Goal: Transaction & Acquisition: Purchase product/service

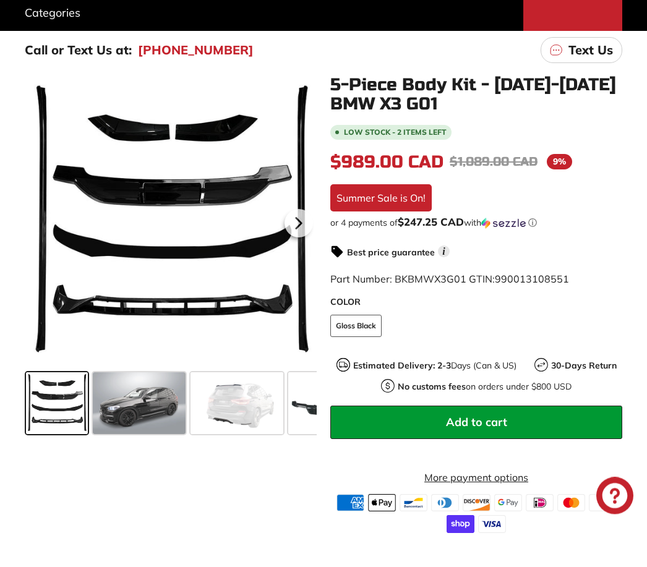
scroll to position [213, 0]
click at [162, 419] on span at bounding box center [139, 403] width 93 height 62
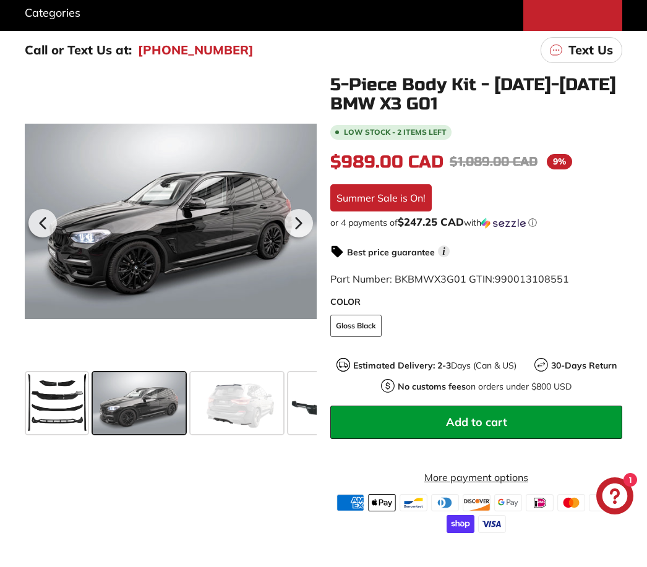
click at [84, 411] on span at bounding box center [57, 403] width 62 height 62
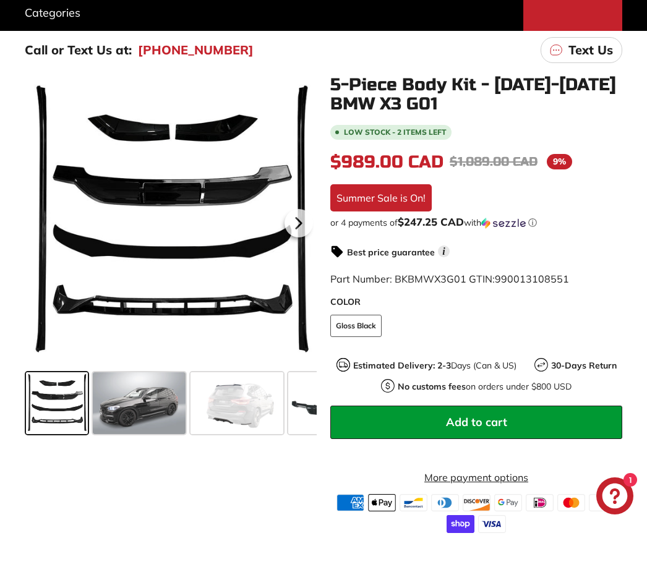
click at [158, 420] on span at bounding box center [139, 403] width 93 height 62
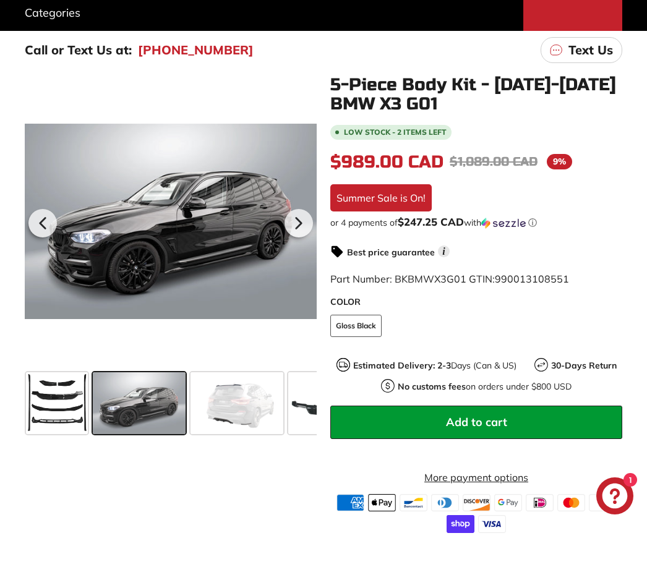
click at [229, 425] on span at bounding box center [237, 403] width 93 height 62
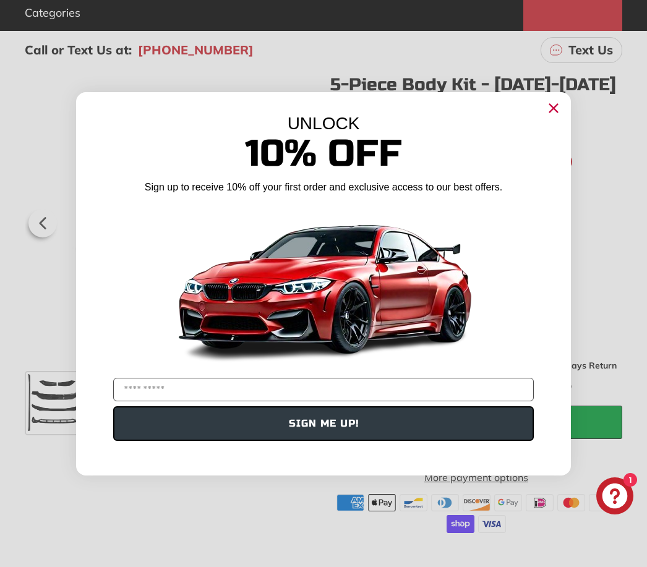
click at [547, 117] on circle "Close dialog" at bounding box center [553, 107] width 19 height 19
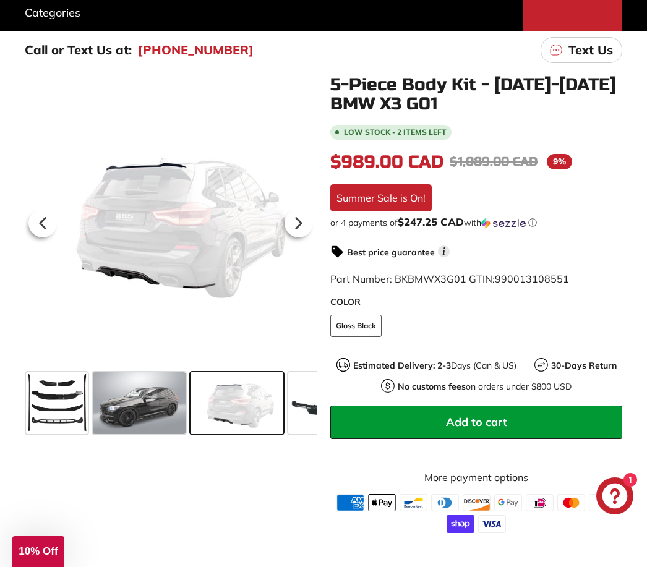
click at [294, 426] on span at bounding box center [326, 403] width 77 height 62
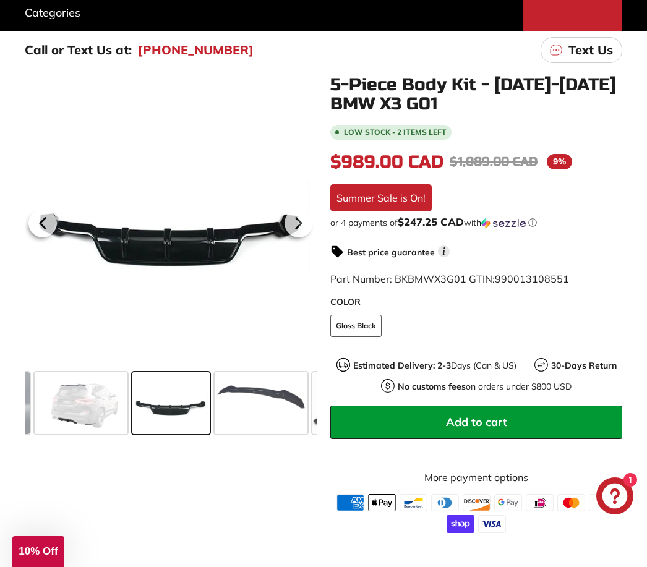
click at [262, 424] on span at bounding box center [261, 403] width 93 height 62
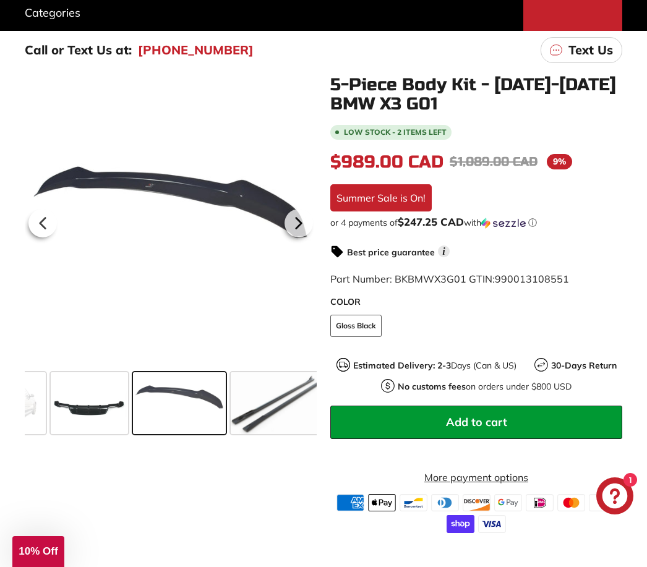
scroll to position [0, 246]
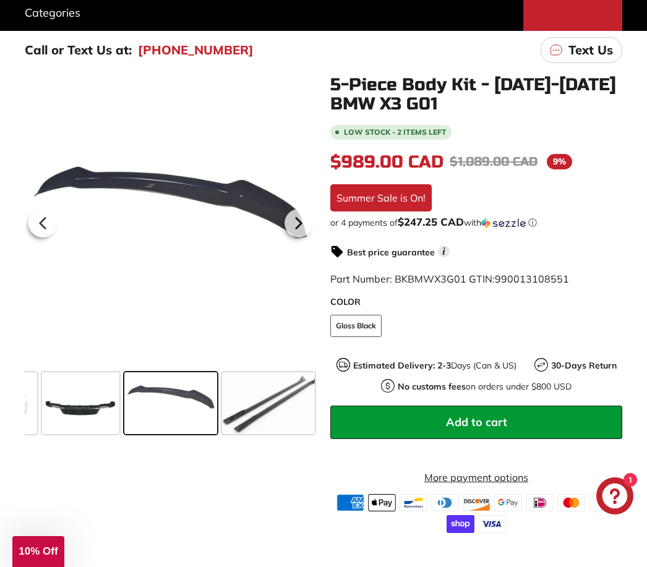
click at [274, 421] on span at bounding box center [268, 403] width 93 height 62
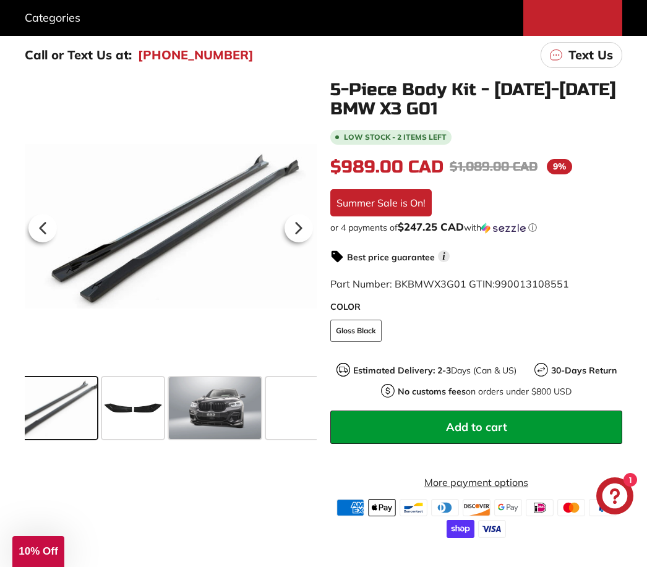
scroll to position [0, 470]
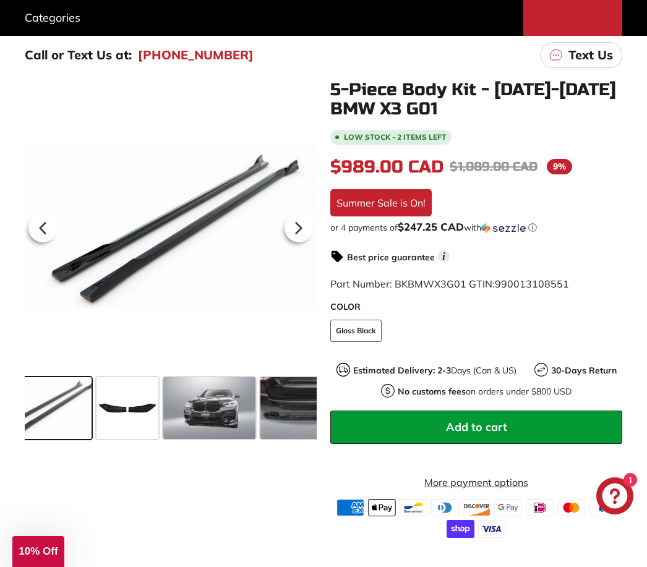
click at [228, 431] on span at bounding box center [209, 408] width 93 height 62
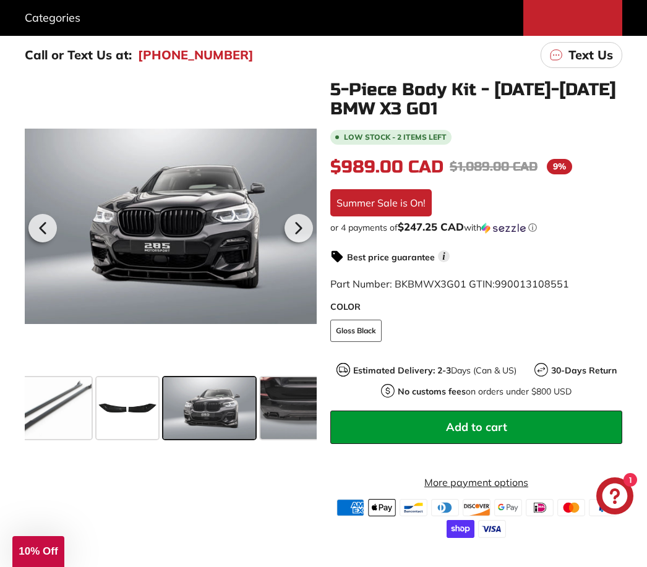
click at [283, 428] on span at bounding box center [306, 408] width 93 height 62
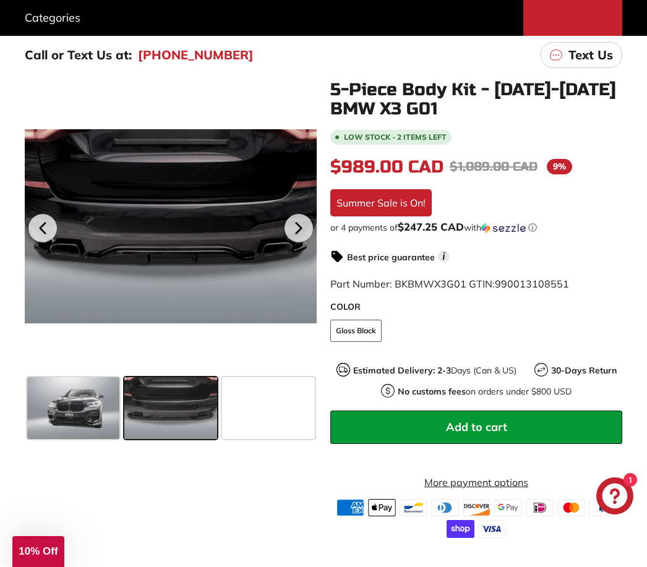
scroll to position [0, 606]
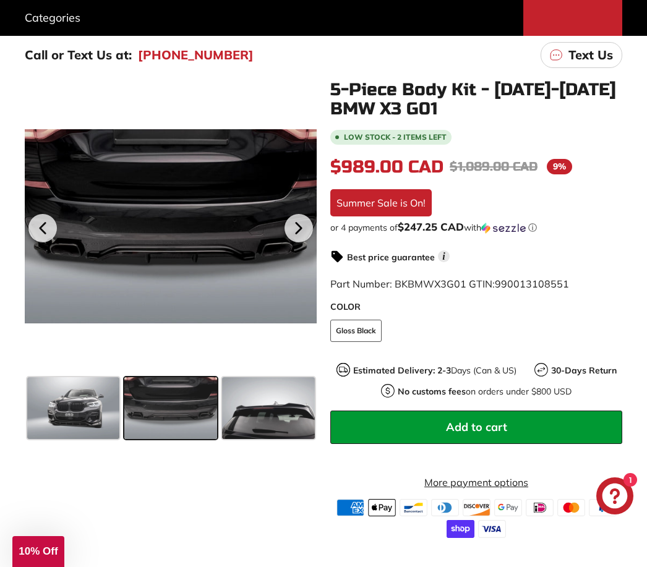
click at [279, 438] on span at bounding box center [268, 408] width 93 height 62
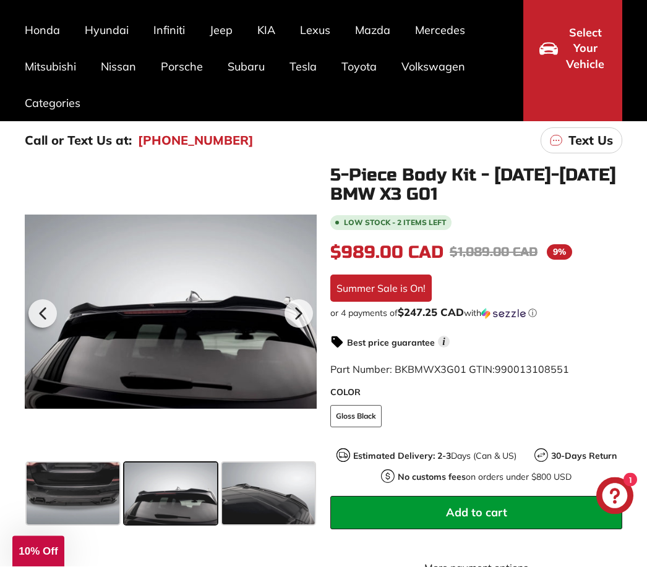
scroll to position [0, 0]
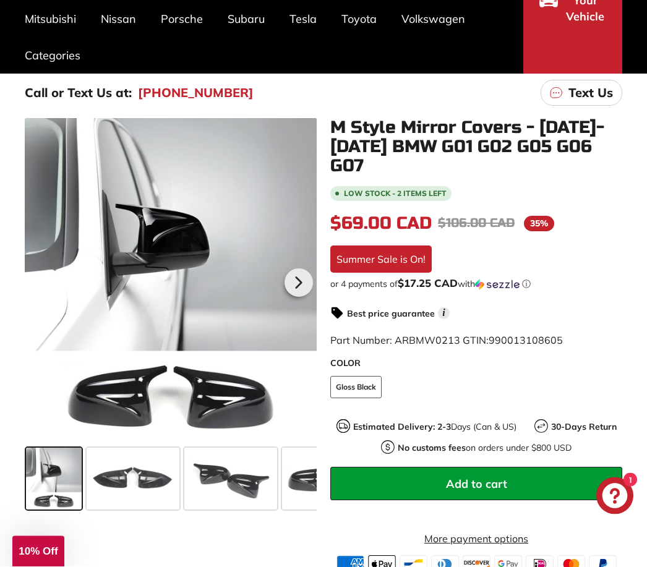
scroll to position [171, 0]
click at [134, 487] on span at bounding box center [133, 479] width 93 height 62
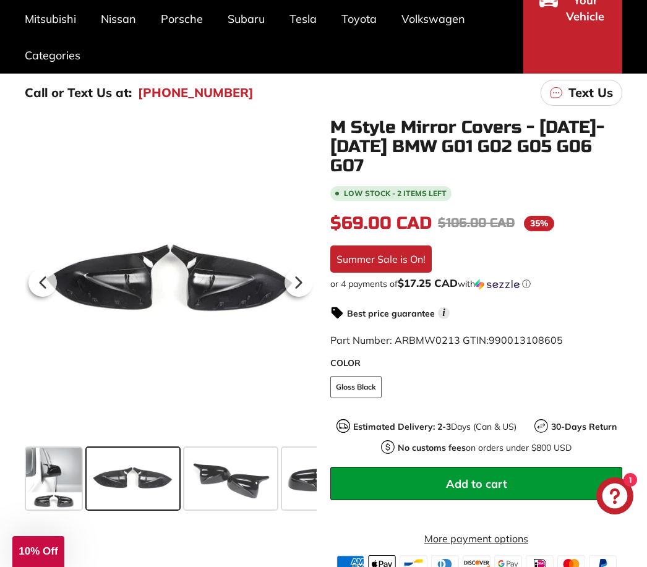
click at [211, 497] on span at bounding box center [230, 479] width 93 height 62
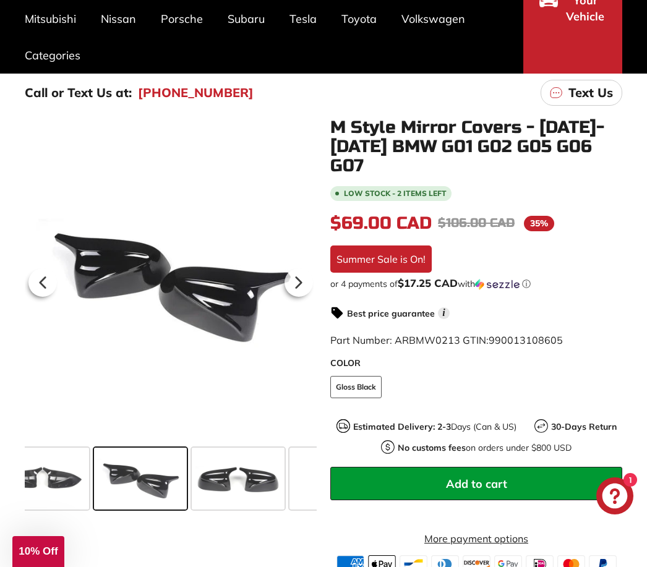
scroll to position [0, 93]
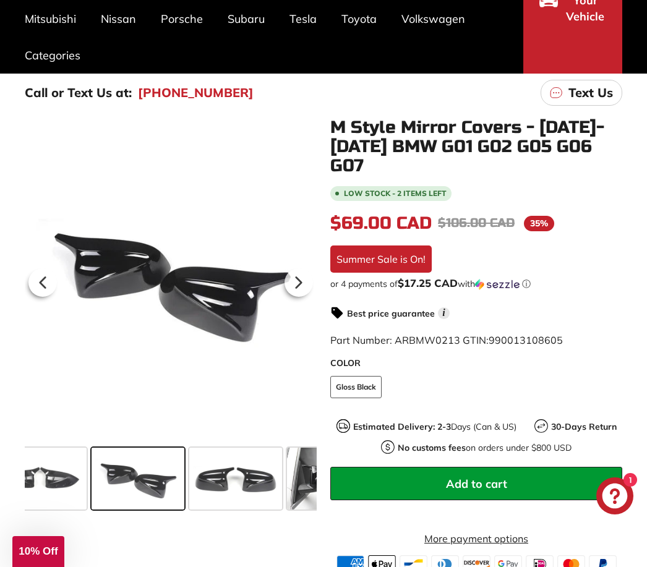
click at [223, 496] on span at bounding box center [235, 479] width 93 height 62
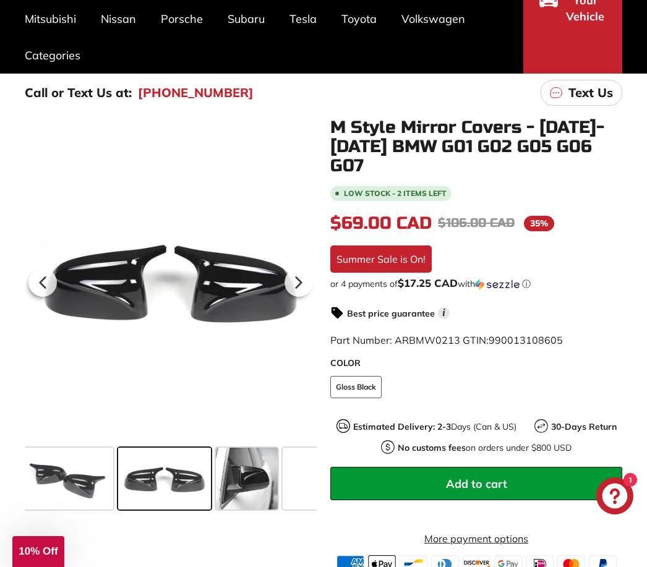
scroll to position [0, 170]
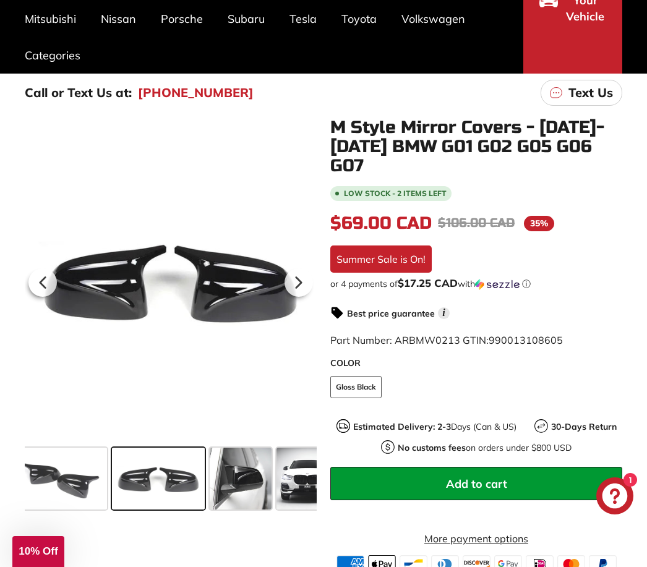
click at [244, 502] on span at bounding box center [241, 479] width 62 height 62
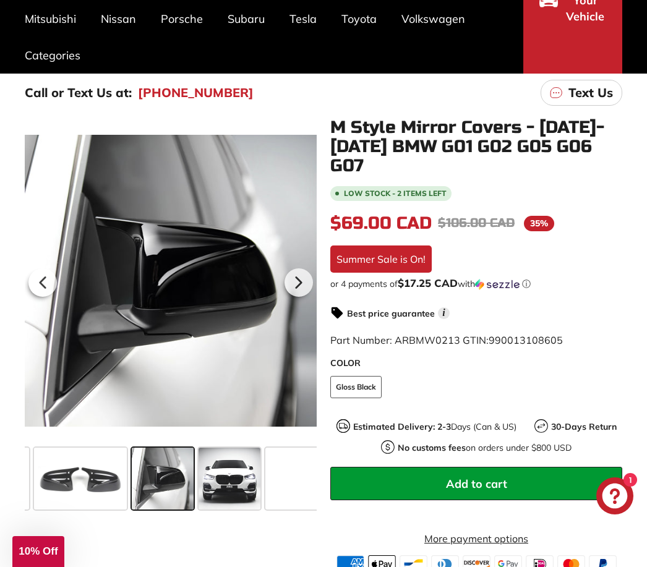
scroll to position [0, 249]
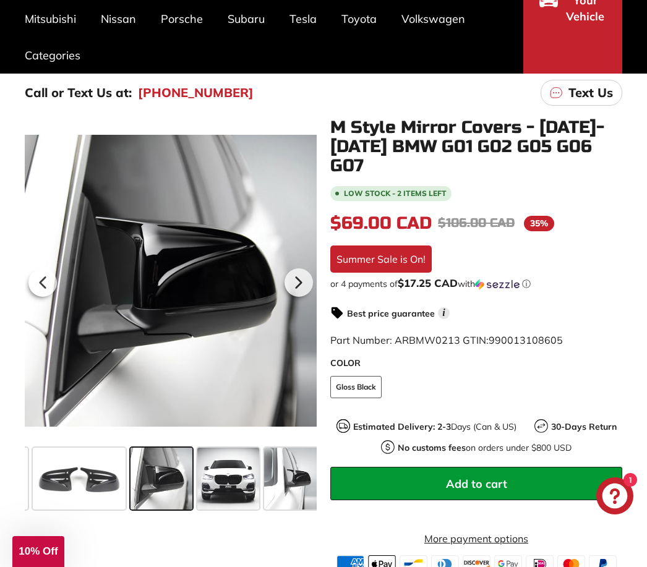
click at [218, 505] on span at bounding box center [228, 479] width 62 height 62
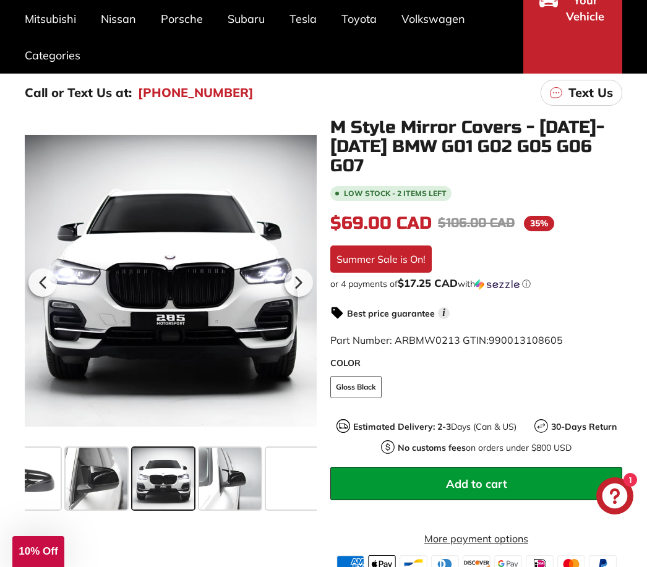
scroll to position [0, 325]
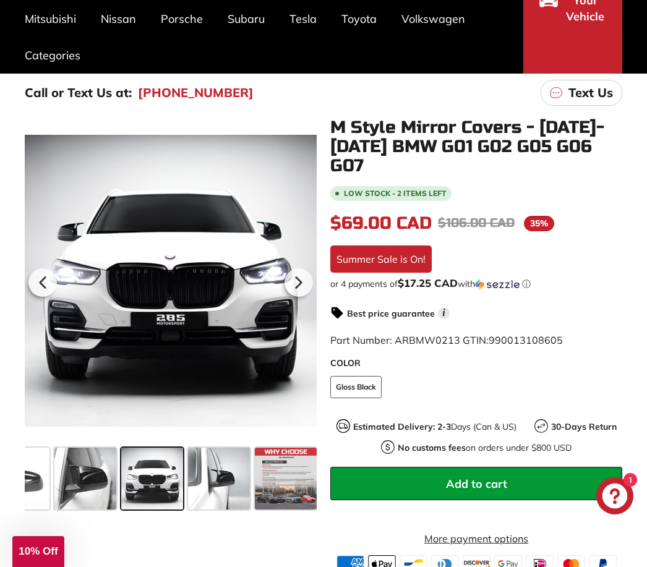
click at [237, 507] on span at bounding box center [219, 479] width 62 height 62
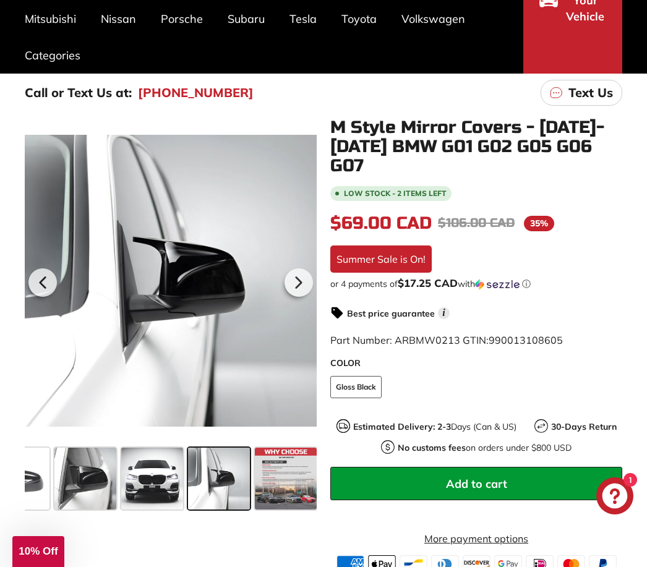
click at [275, 497] on span at bounding box center [286, 479] width 62 height 62
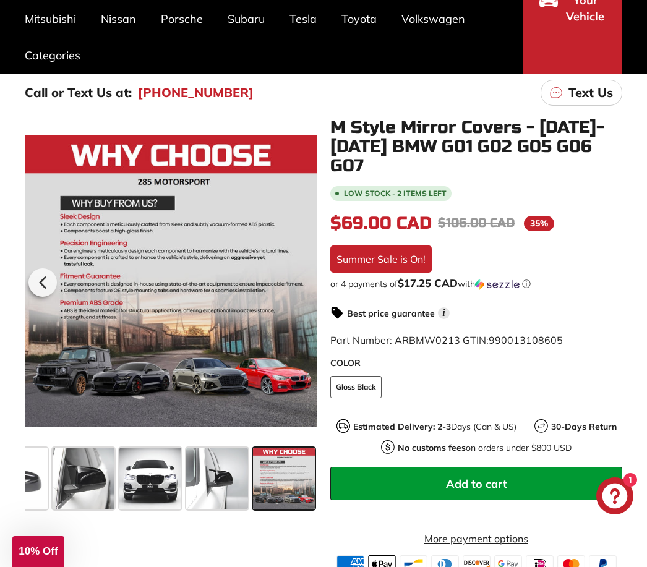
scroll to position [0, 328]
click at [220, 488] on span at bounding box center [217, 479] width 62 height 62
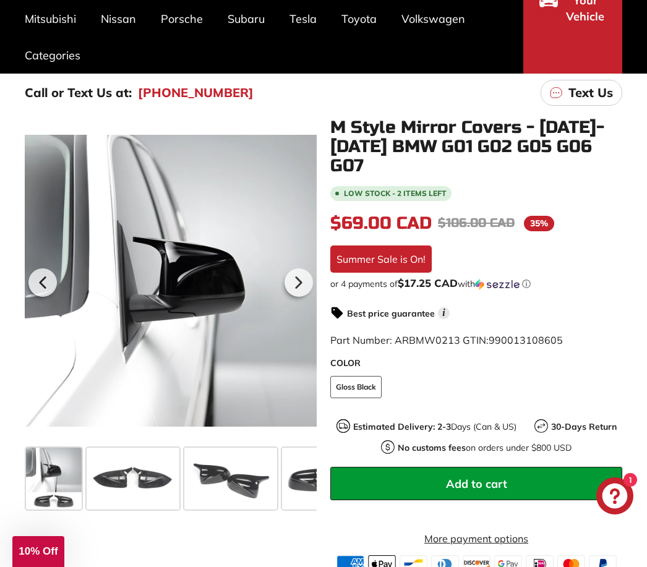
scroll to position [0, 0]
click at [58, 496] on span at bounding box center [54, 479] width 56 height 62
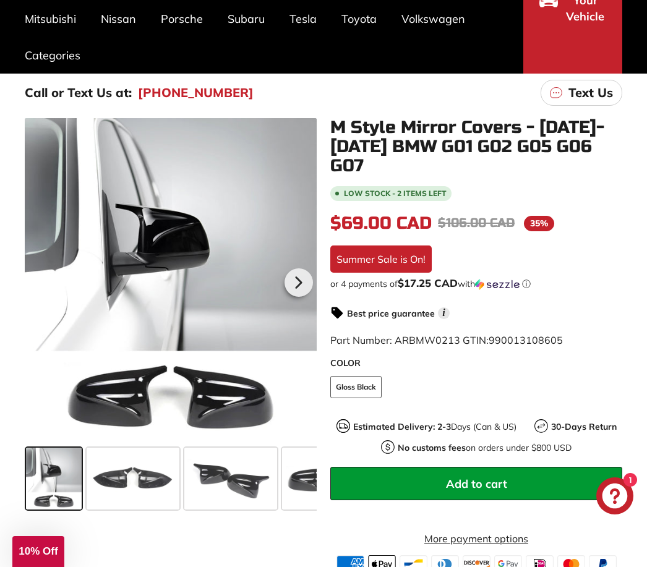
click at [139, 505] on span at bounding box center [133, 479] width 93 height 62
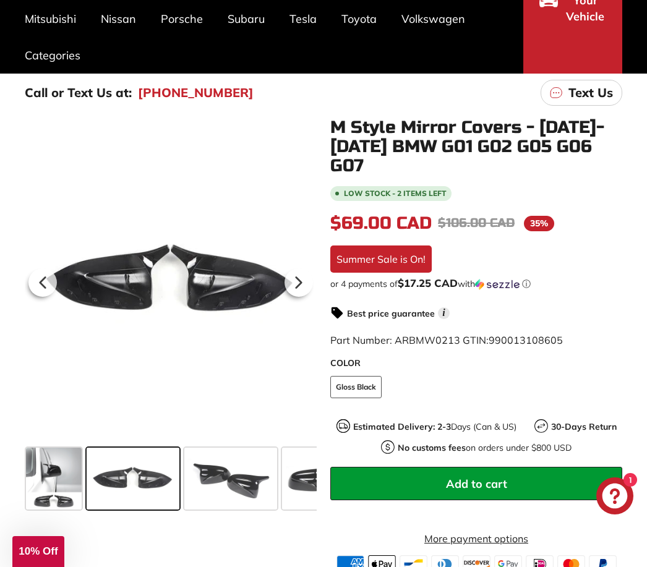
click at [227, 492] on span at bounding box center [230, 479] width 93 height 62
